Goal: Navigation & Orientation: Find specific page/section

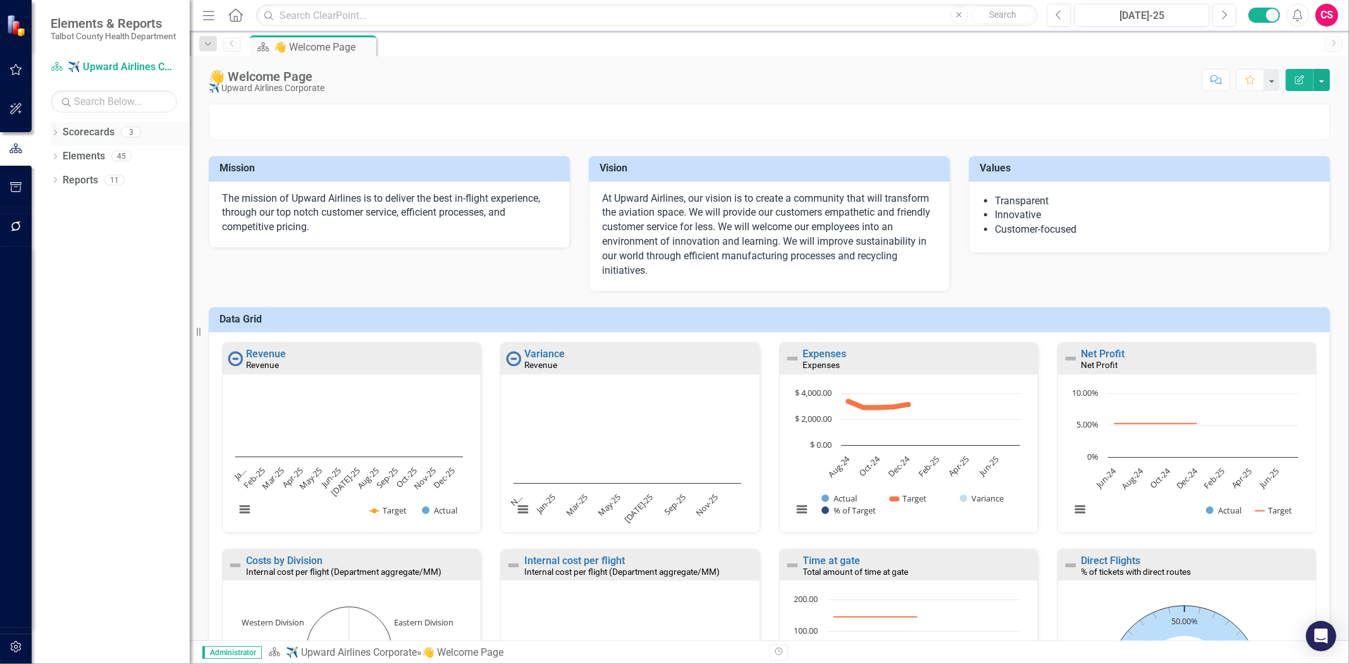
click at [95, 140] on link "Scorecards" at bounding box center [89, 132] width 52 height 15
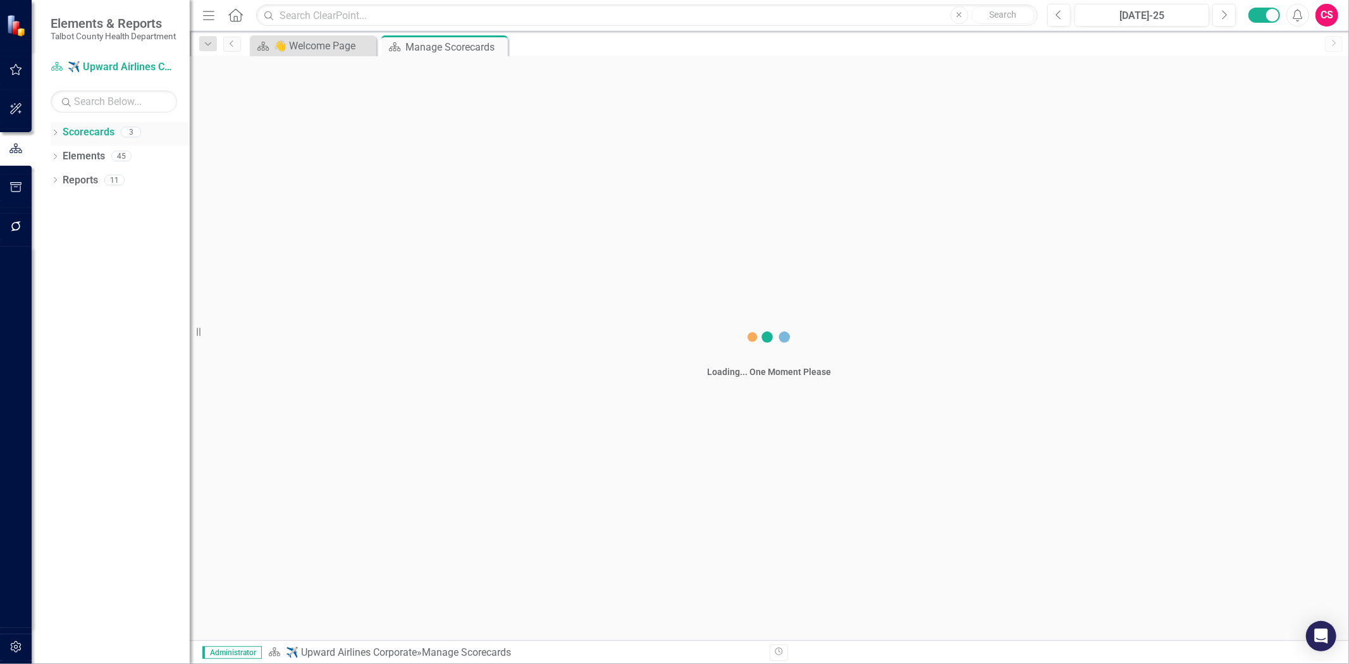
click at [95, 140] on link "Scorecards" at bounding box center [89, 132] width 52 height 15
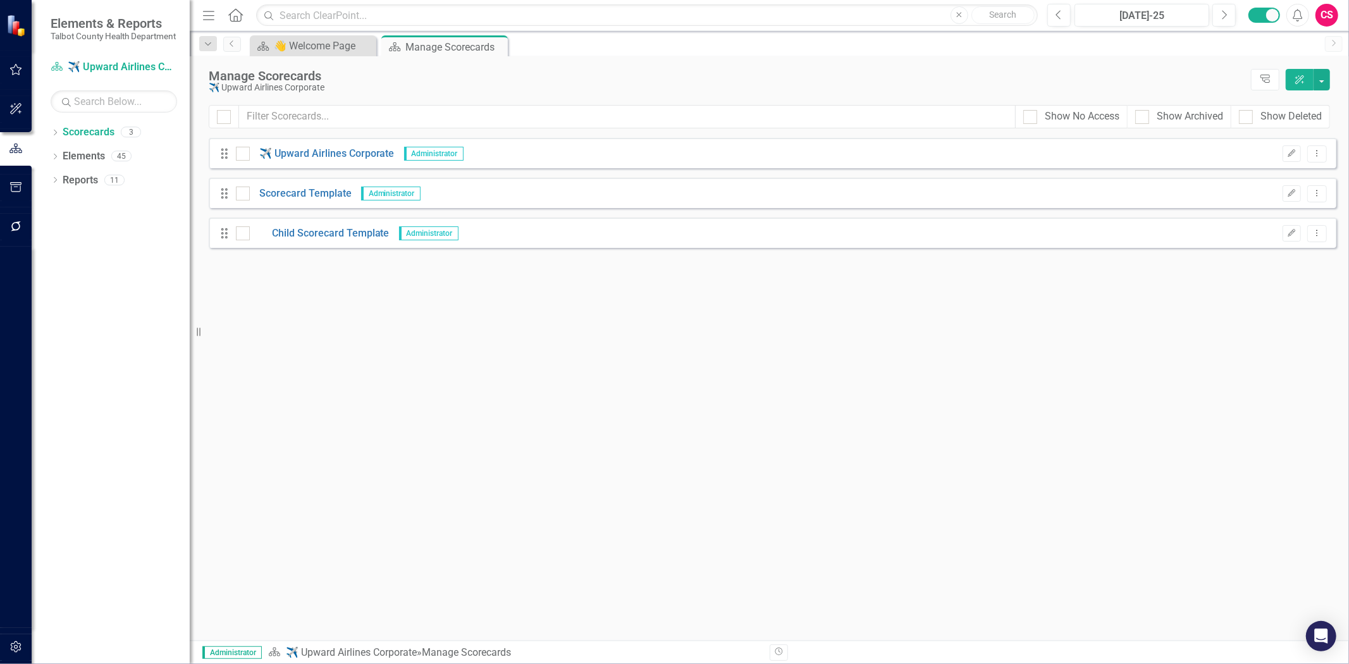
click at [9, 644] on icon "button" at bounding box center [15, 647] width 13 height 10
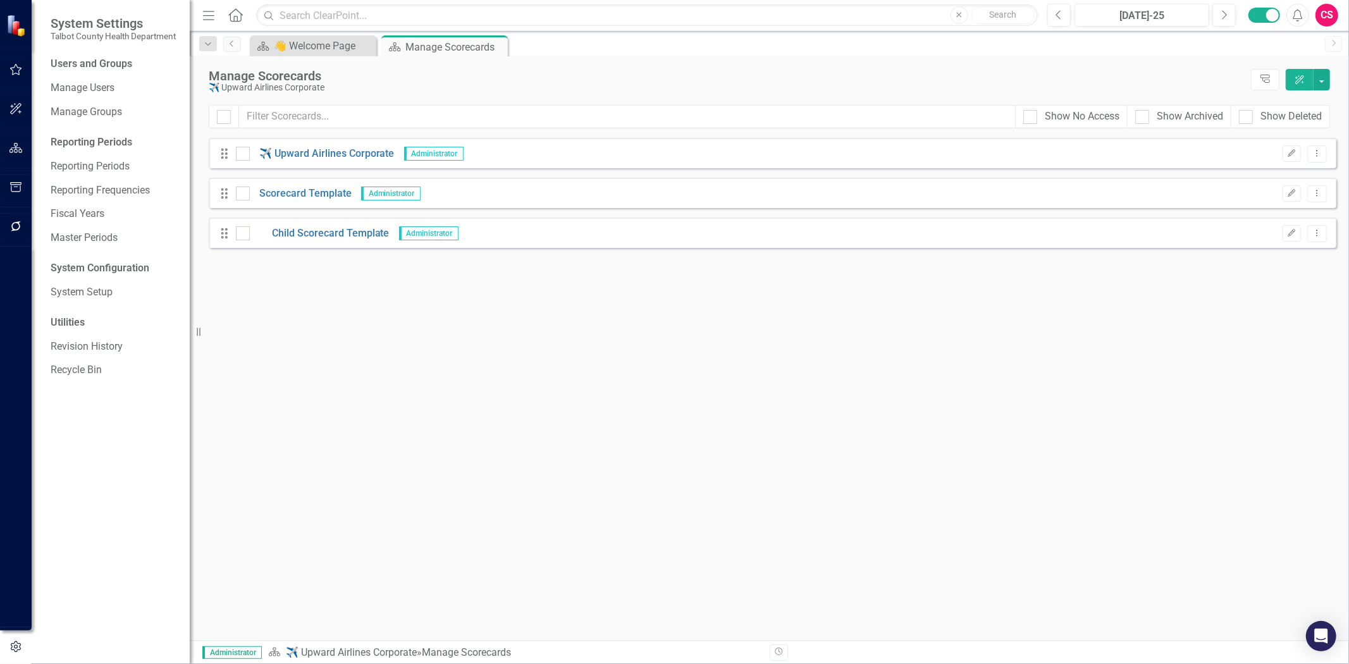
click at [97, 86] on div "Users and Groups Manage Users Manage Groups Reporting Periods Reporting Periods…" at bounding box center [111, 360] width 158 height 607
click at [101, 90] on div "Manage Users" at bounding box center [114, 88] width 126 height 21
click at [102, 95] on link "Manage Users" at bounding box center [114, 88] width 126 height 15
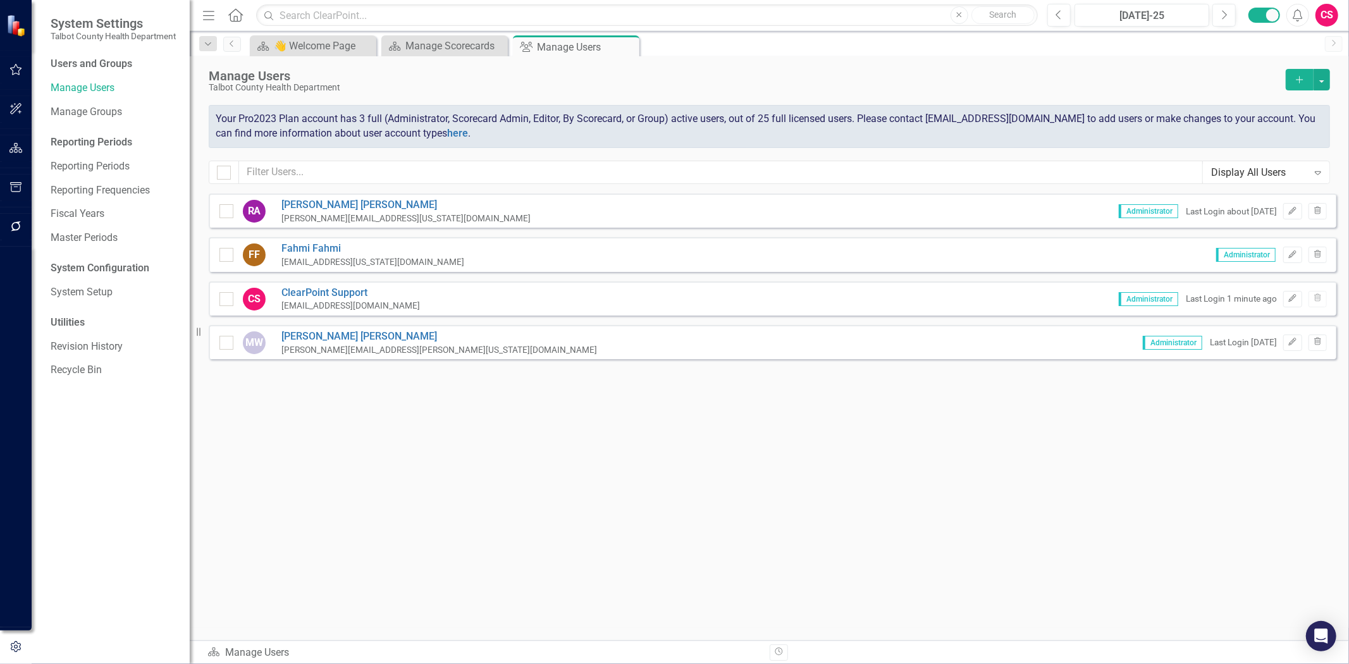
click at [1331, 16] on div "CS" at bounding box center [1326, 15] width 23 height 23
click at [1267, 159] on link "icon.portal Success Portal" at bounding box center [1287, 157] width 100 height 23
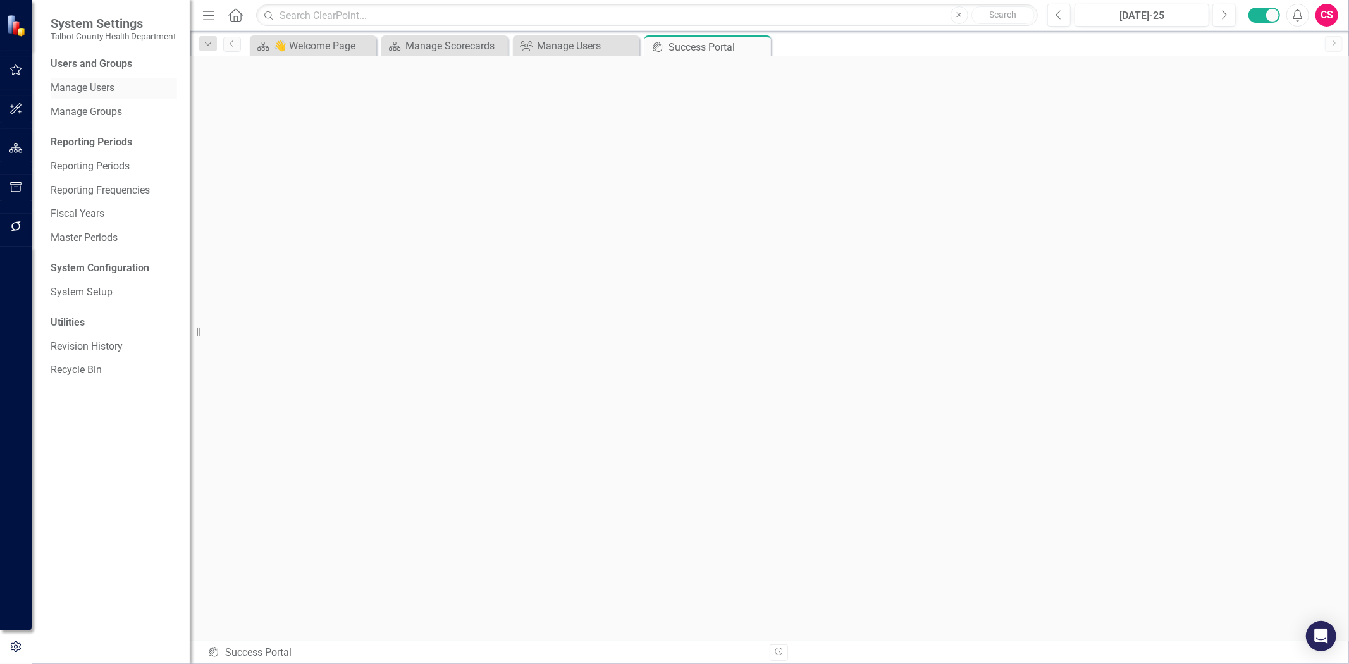
click at [116, 91] on link "Manage Users" at bounding box center [114, 88] width 126 height 15
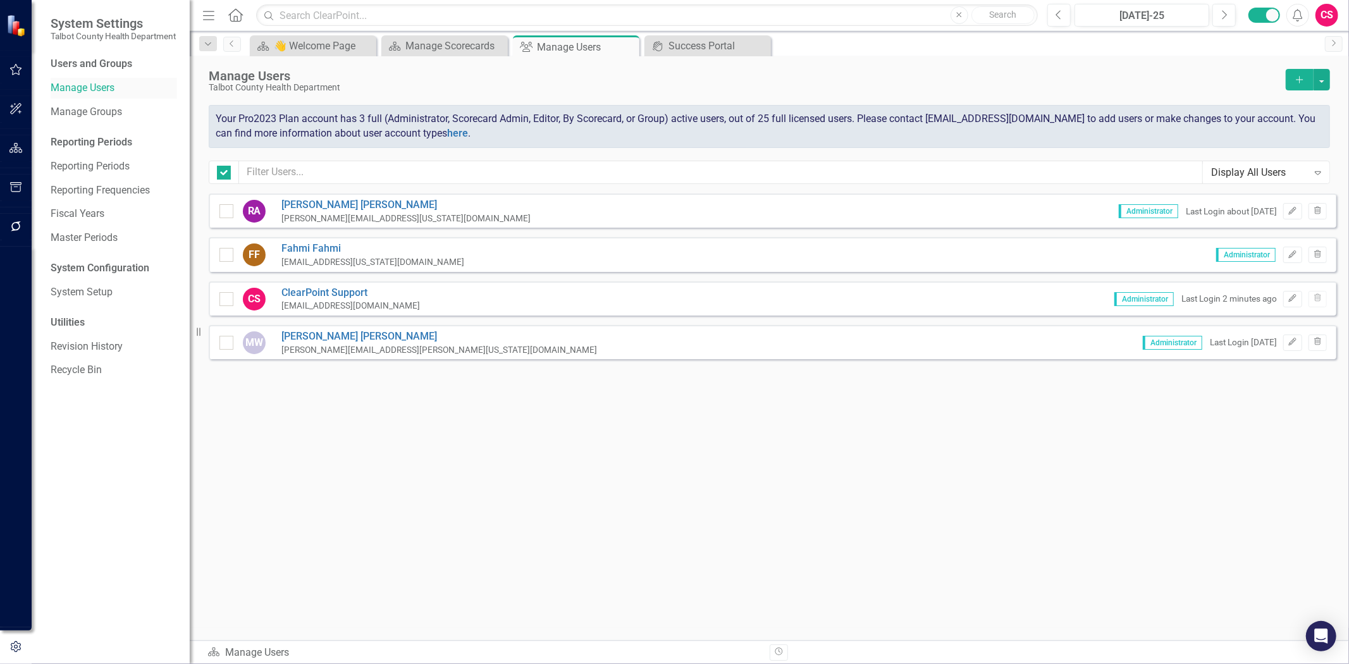
checkbox input "false"
click at [1326, 20] on div "CS" at bounding box center [1326, 15] width 23 height 23
click at [1282, 153] on link "icon.portal Success Portal" at bounding box center [1287, 157] width 100 height 23
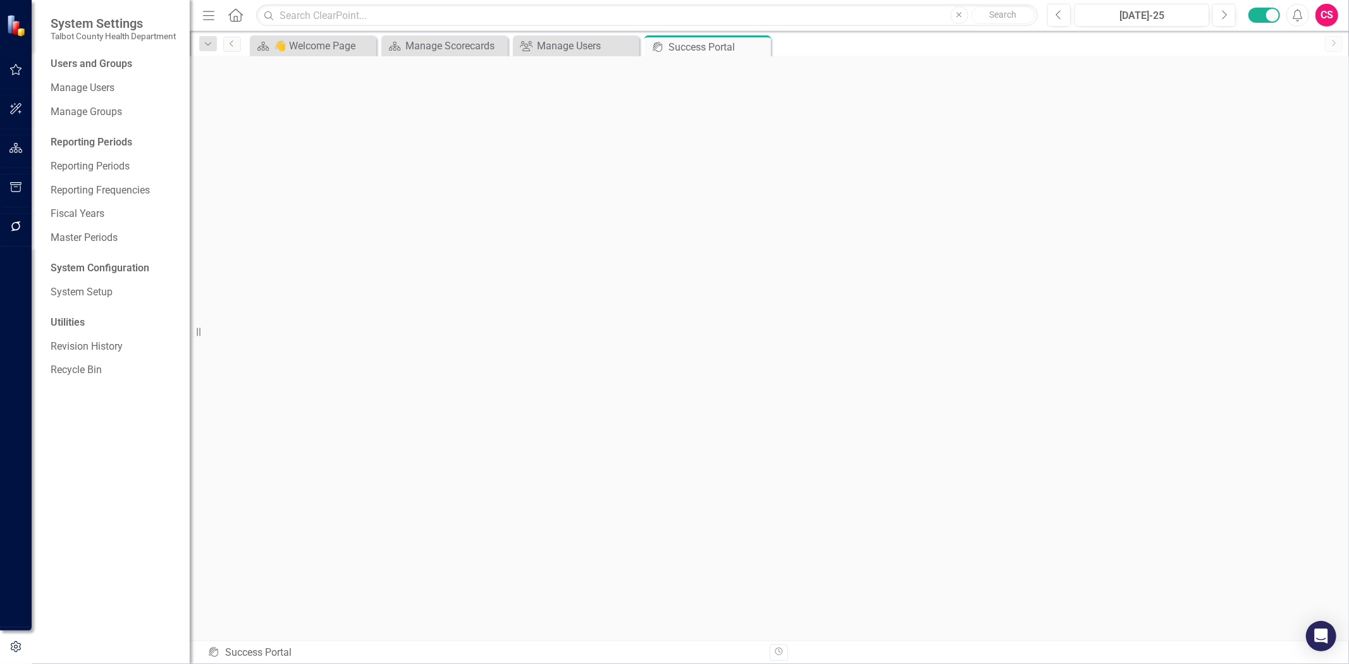
click at [1328, 20] on div "CS" at bounding box center [1326, 15] width 23 height 23
click at [1324, 13] on div "CS" at bounding box center [1326, 15] width 23 height 23
click at [1325, 13] on div "CS" at bounding box center [1326, 15] width 23 height 23
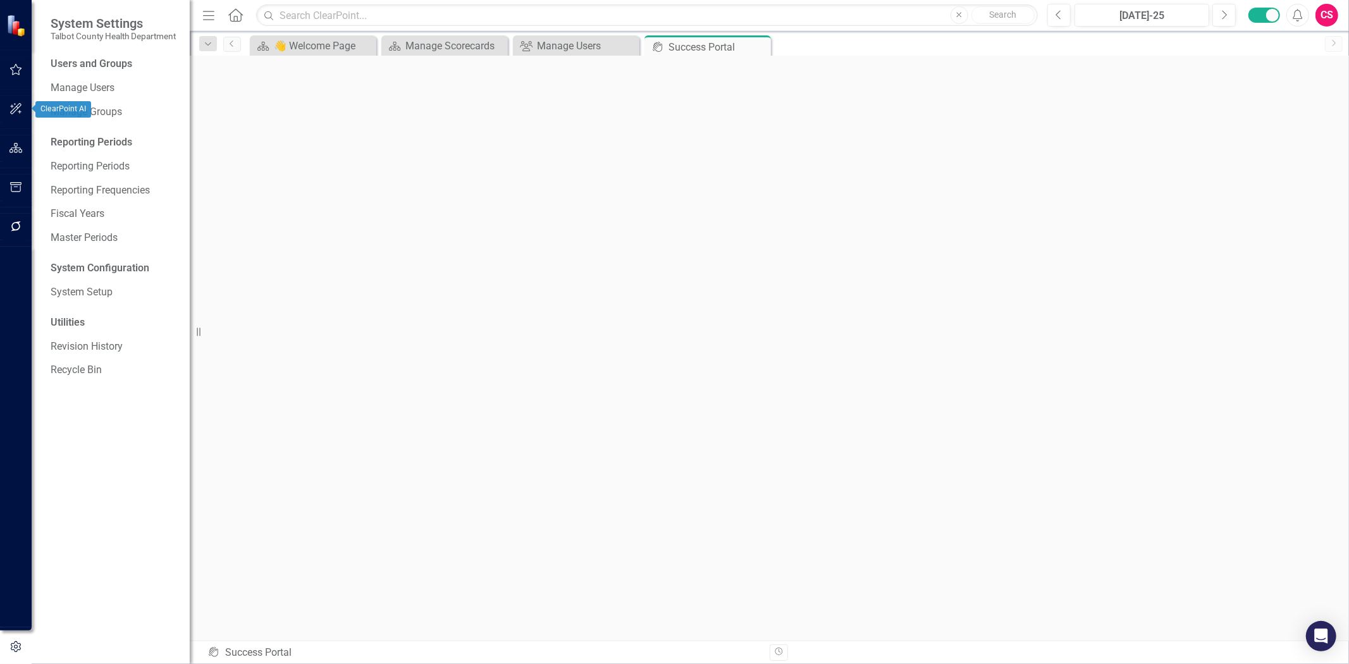
click at [11, 139] on button "button" at bounding box center [16, 148] width 28 height 27
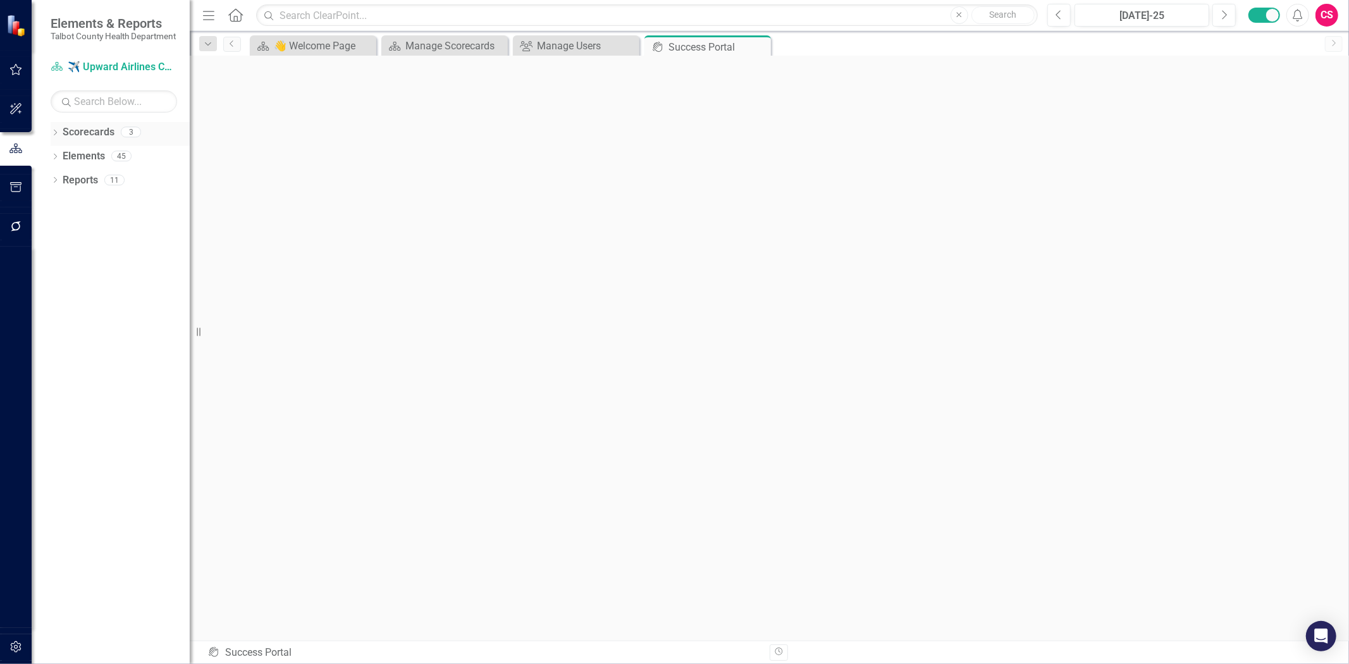
click at [97, 137] on link "Scorecards" at bounding box center [89, 132] width 52 height 15
